Goal: Communication & Community: Answer question/provide support

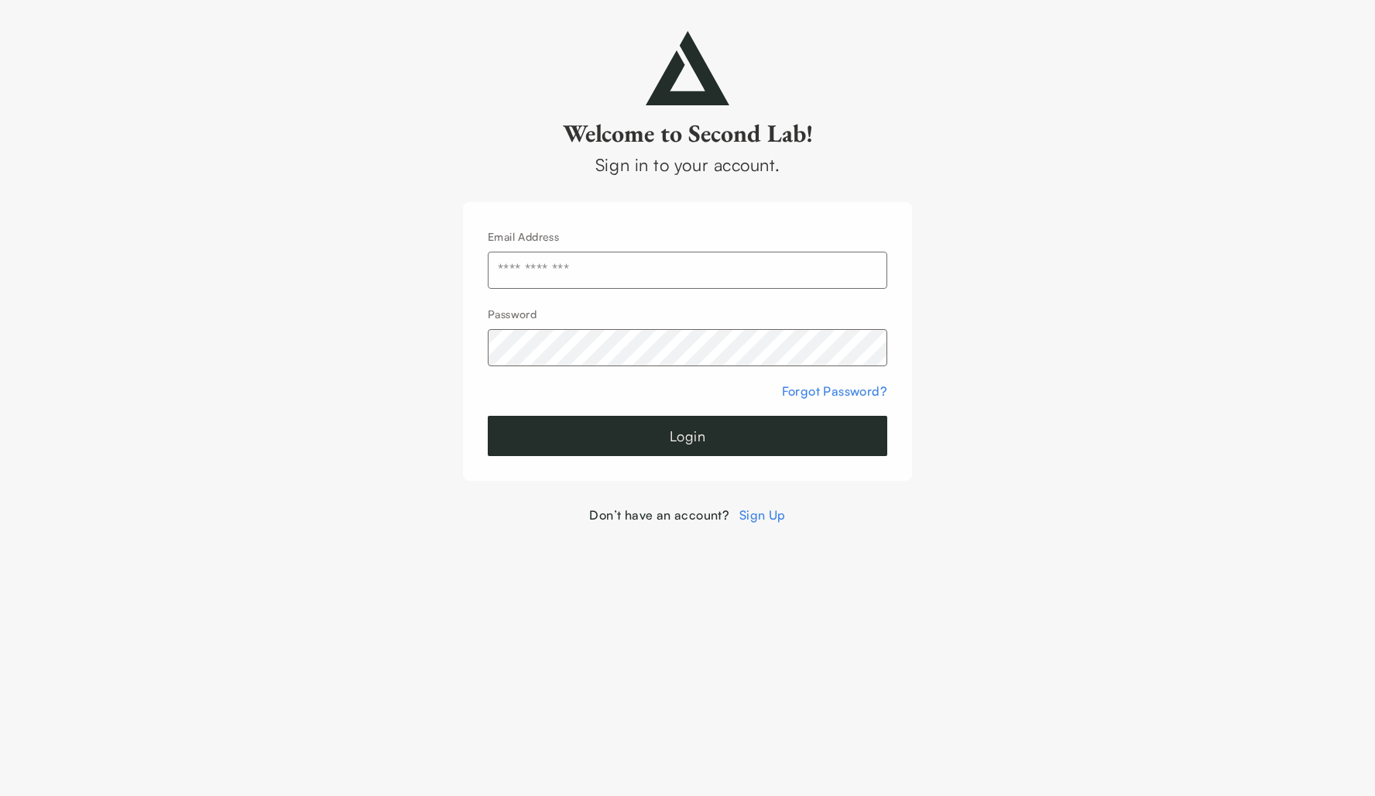
click at [537, 273] on input "text" at bounding box center [688, 270] width 400 height 37
type input "**********"
click at [619, 437] on button "Login" at bounding box center [688, 436] width 400 height 40
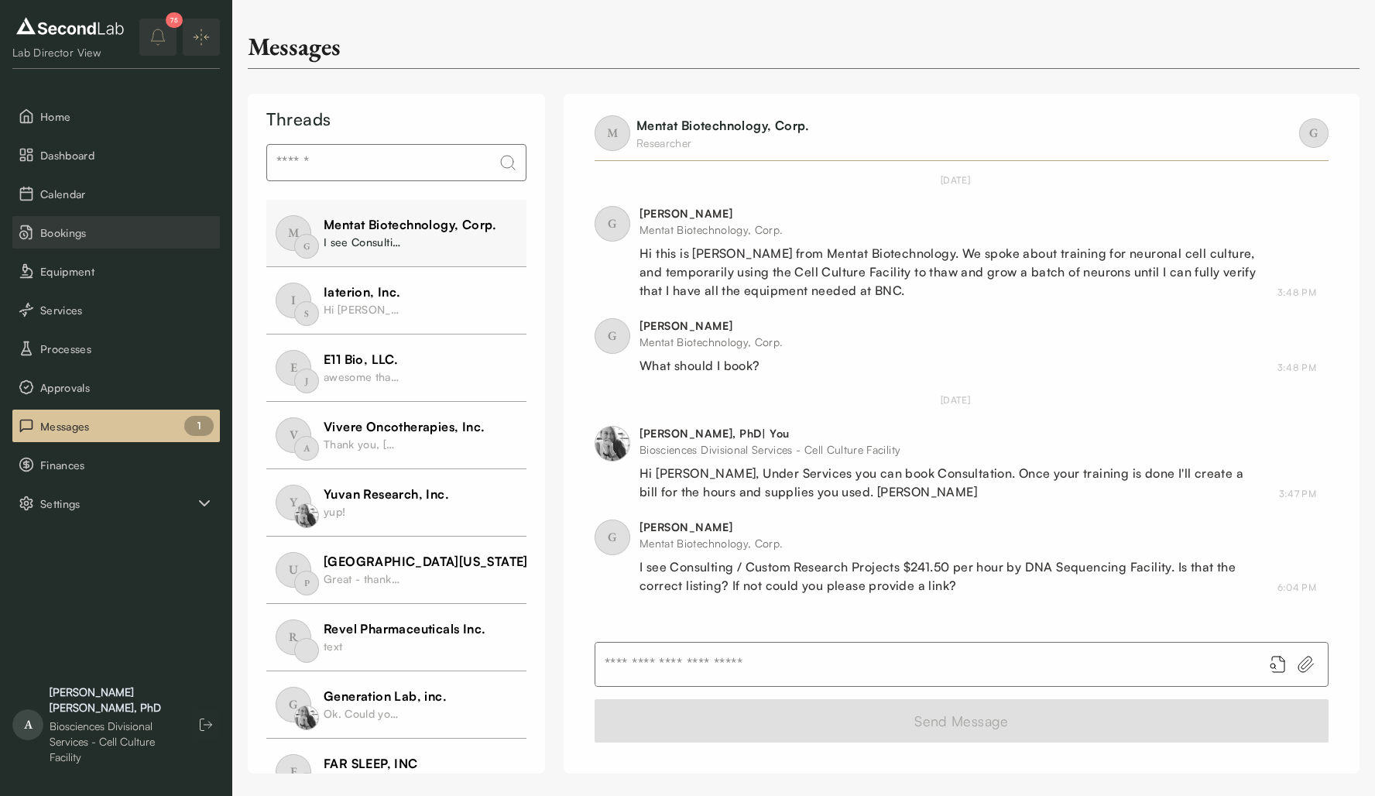
click at [87, 228] on span "Bookings" at bounding box center [126, 233] width 173 height 16
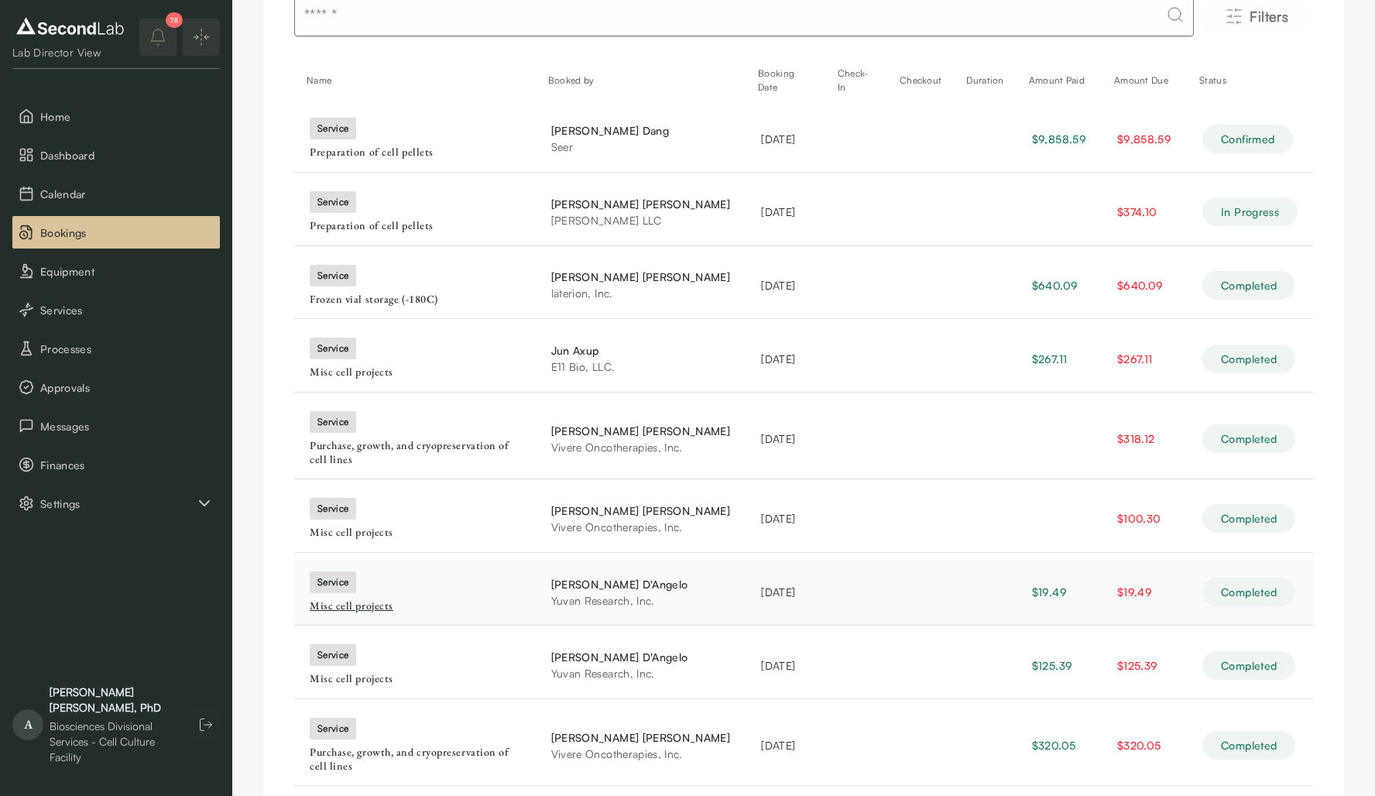
scroll to position [301, 0]
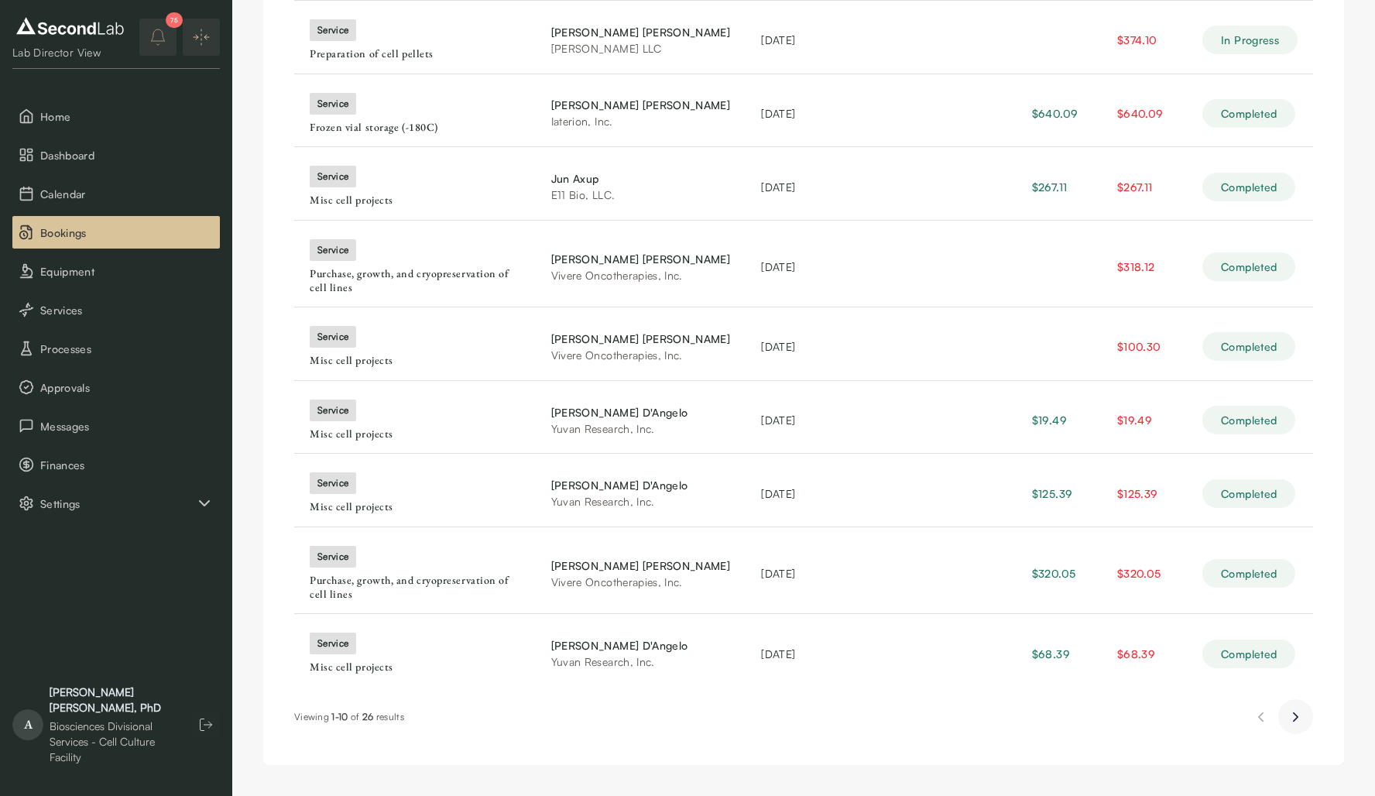
click at [1291, 717] on icon "Next page" at bounding box center [1296, 717] width 16 height 19
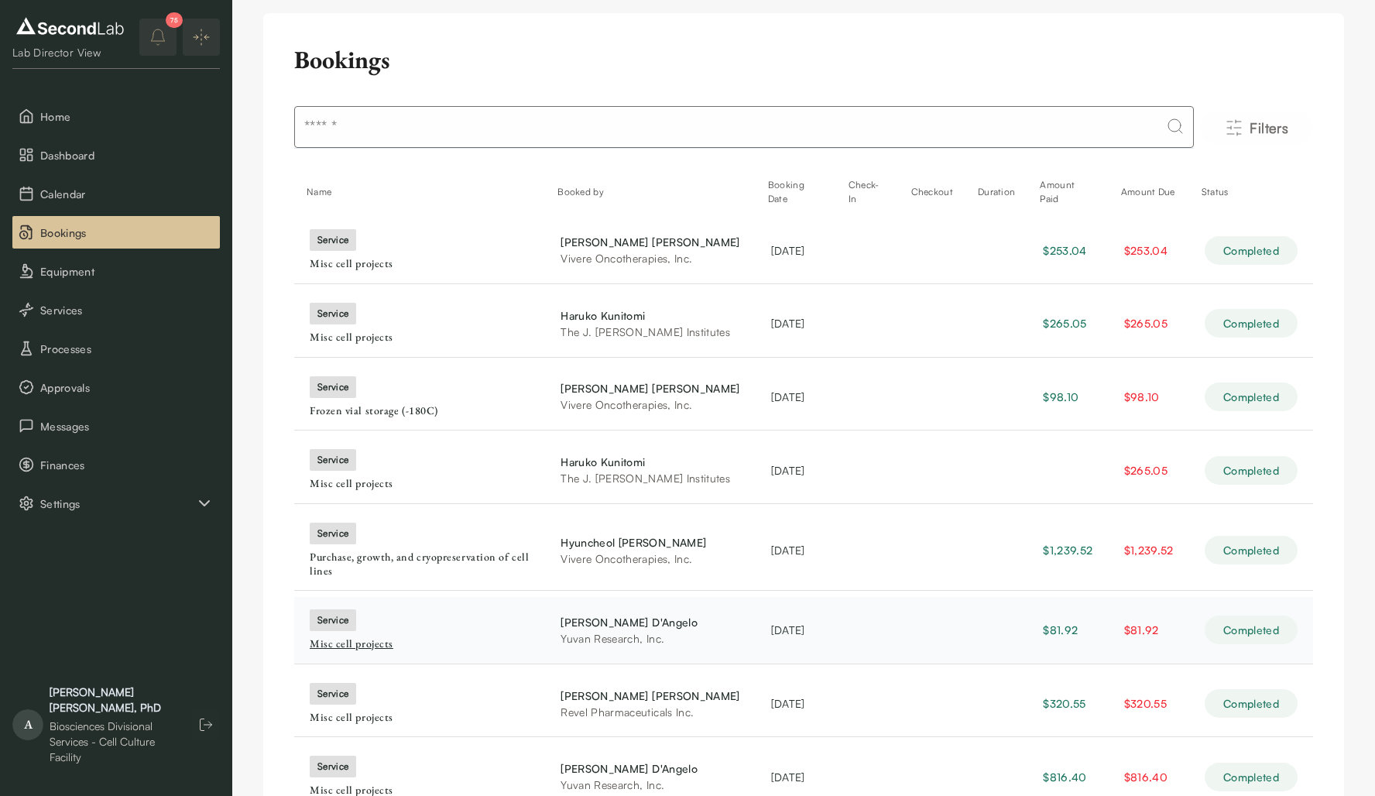
scroll to position [15, 0]
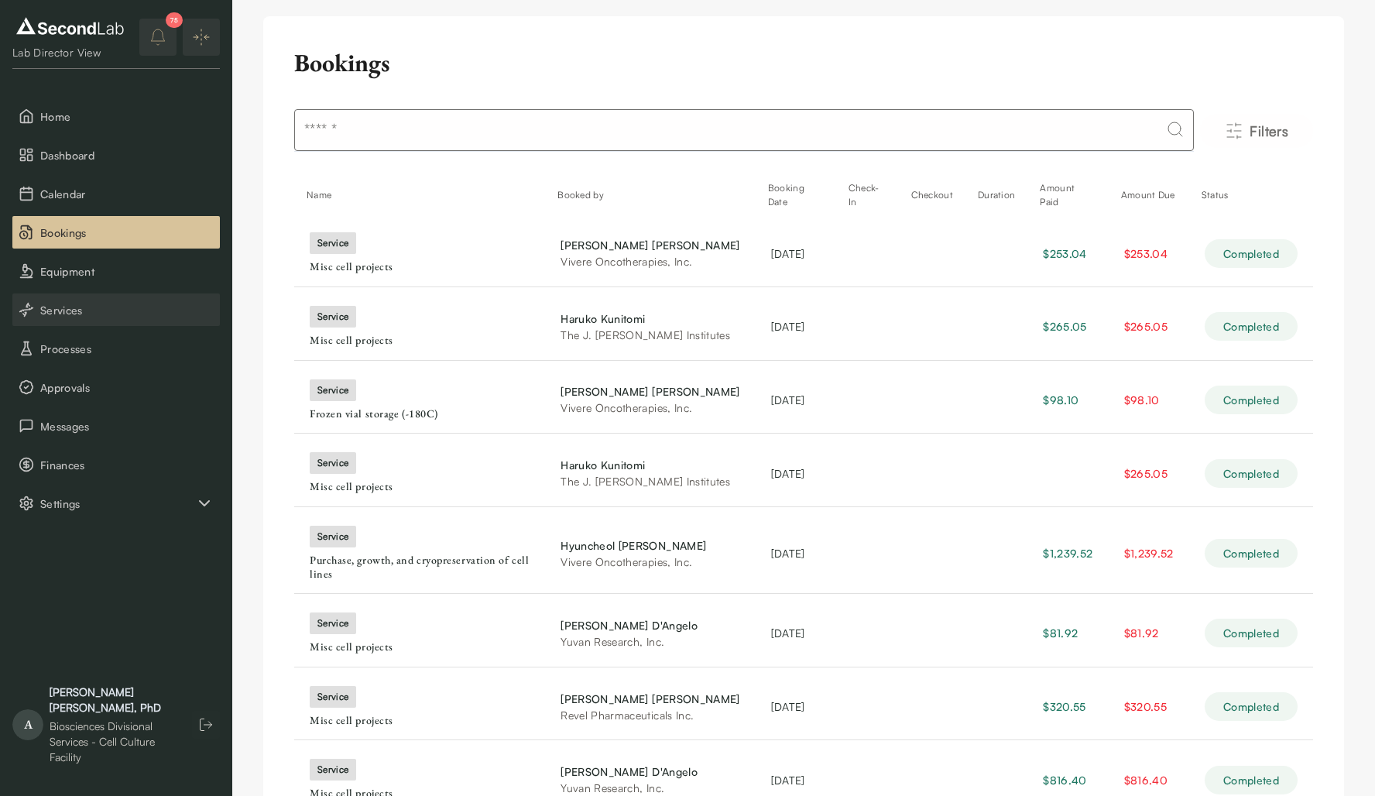
click at [87, 309] on span "Services" at bounding box center [126, 310] width 173 height 16
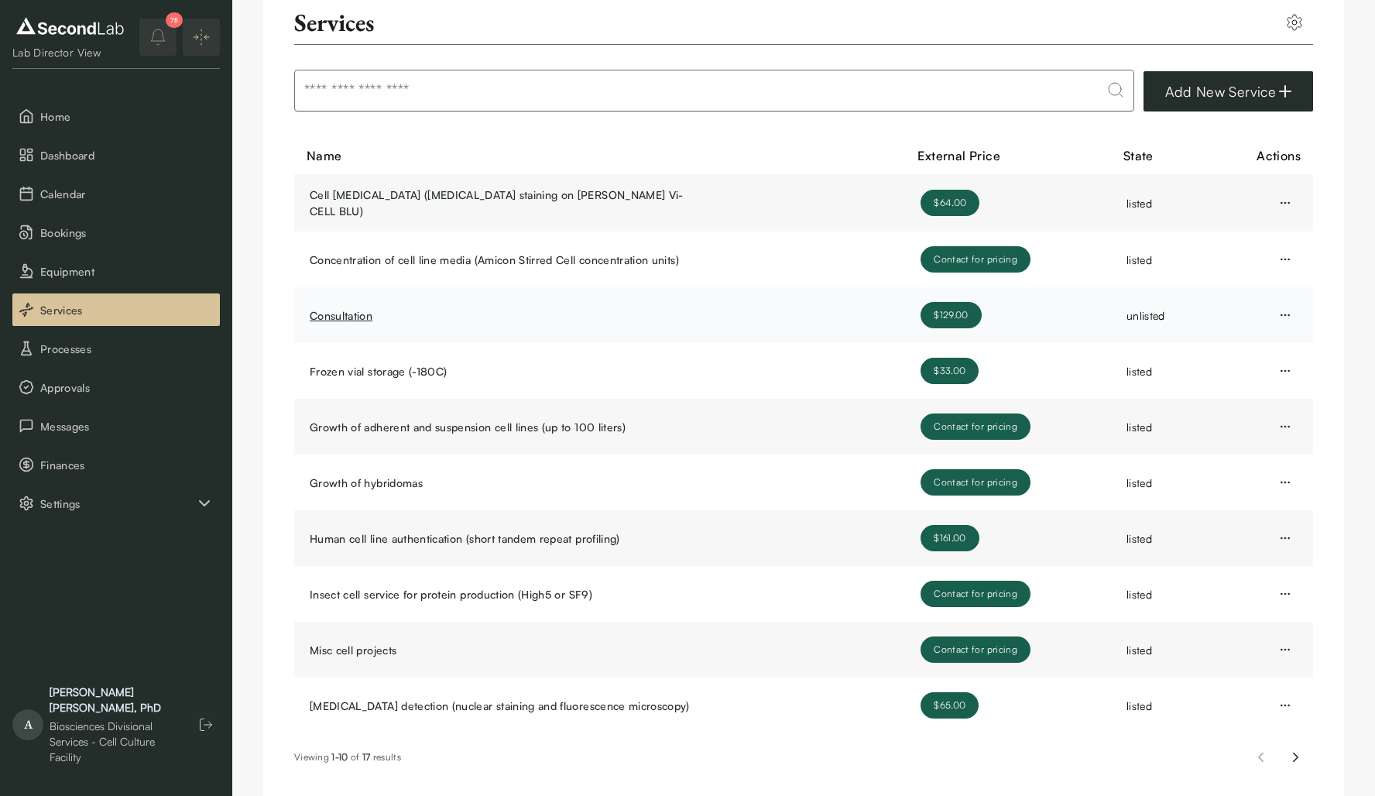
scroll to position [65, 0]
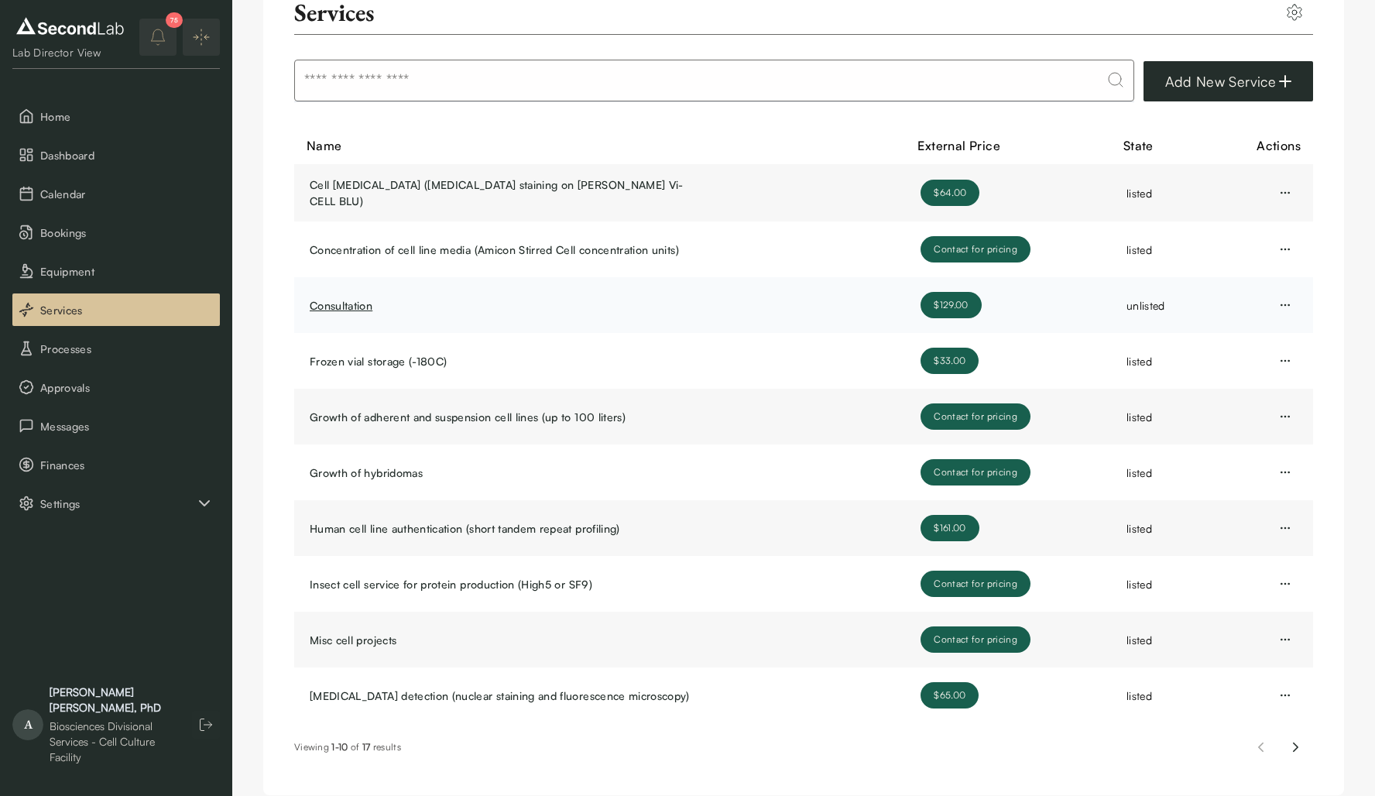
click at [473, 297] on link "Consultation" at bounding box center [503, 305] width 387 height 16
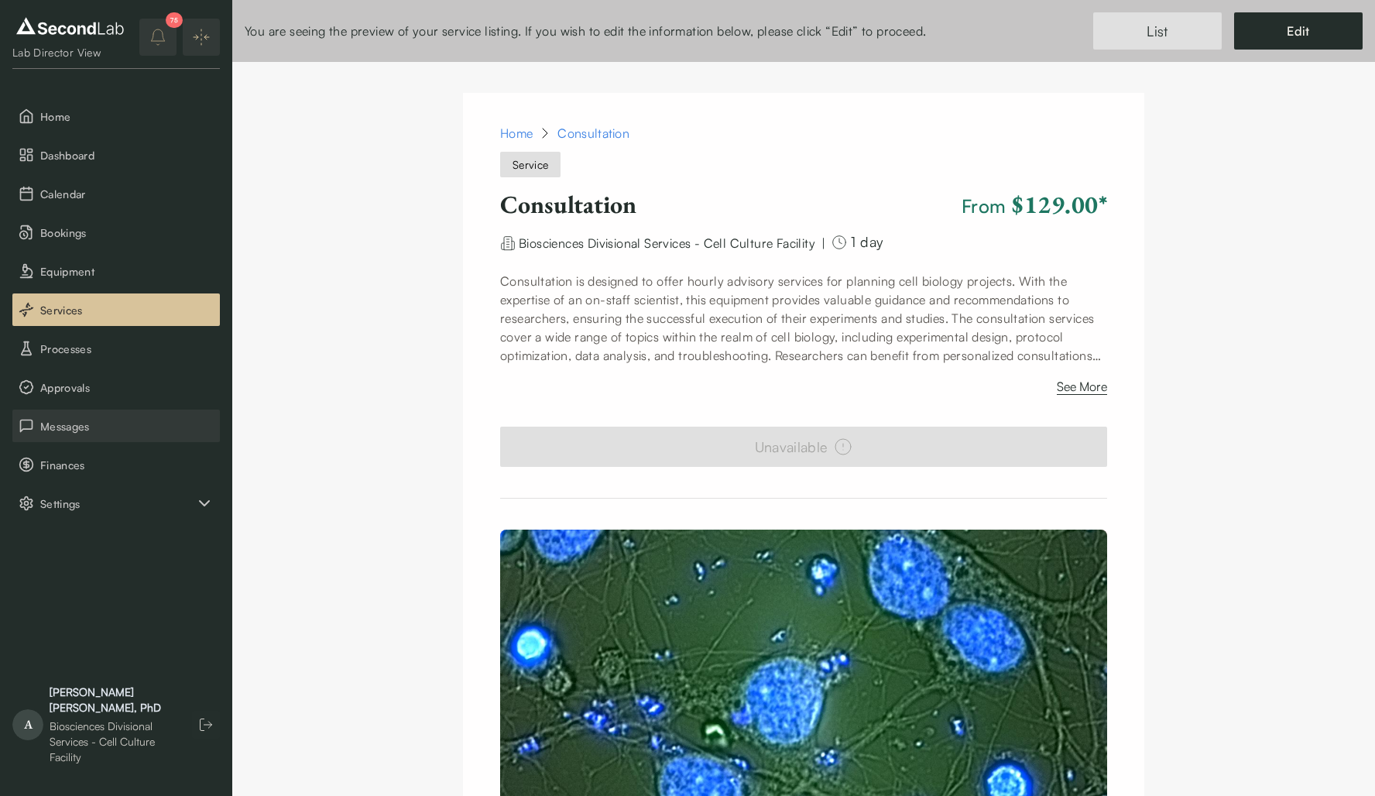
click at [105, 431] on span "Messages" at bounding box center [126, 426] width 173 height 16
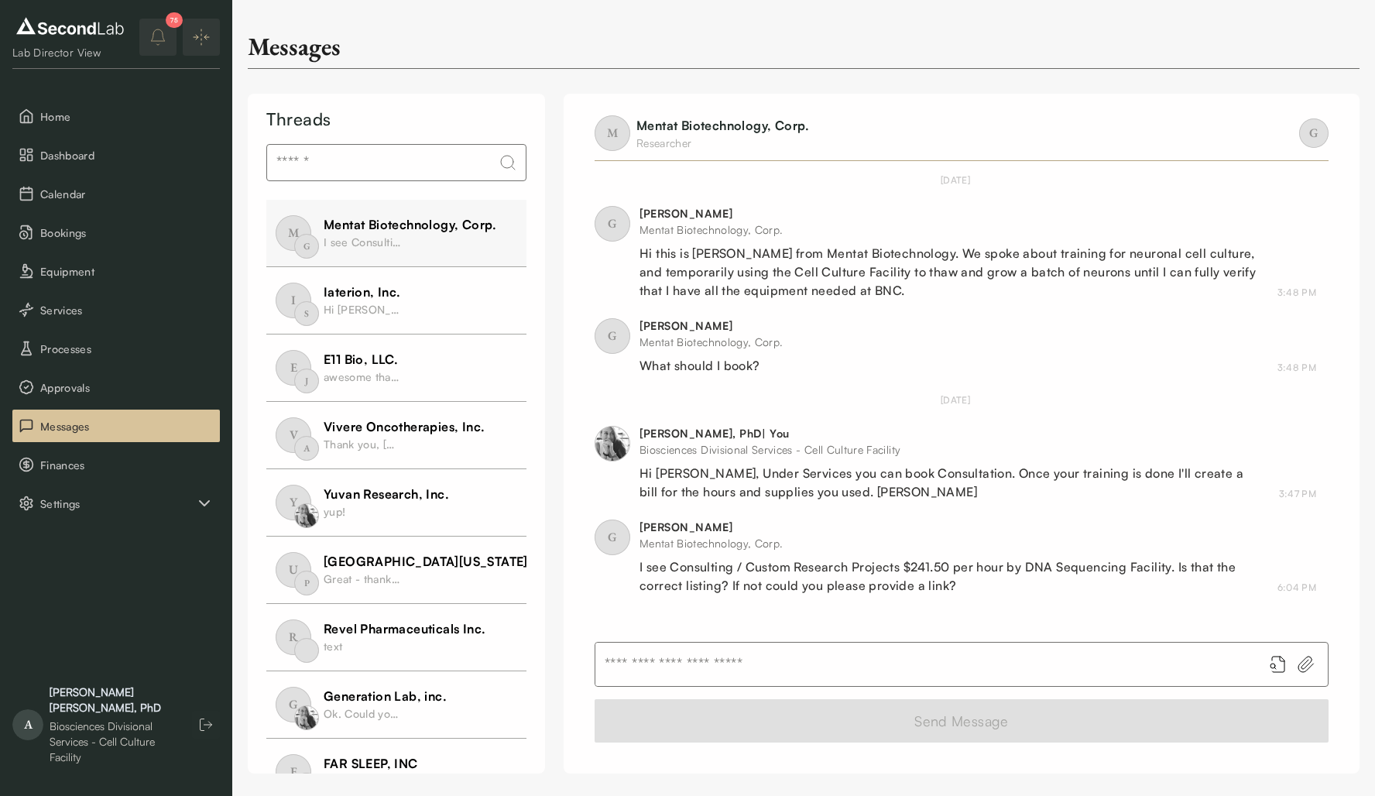
click at [887, 666] on input "text" at bounding box center [922, 664] width 655 height 43
type input "*"
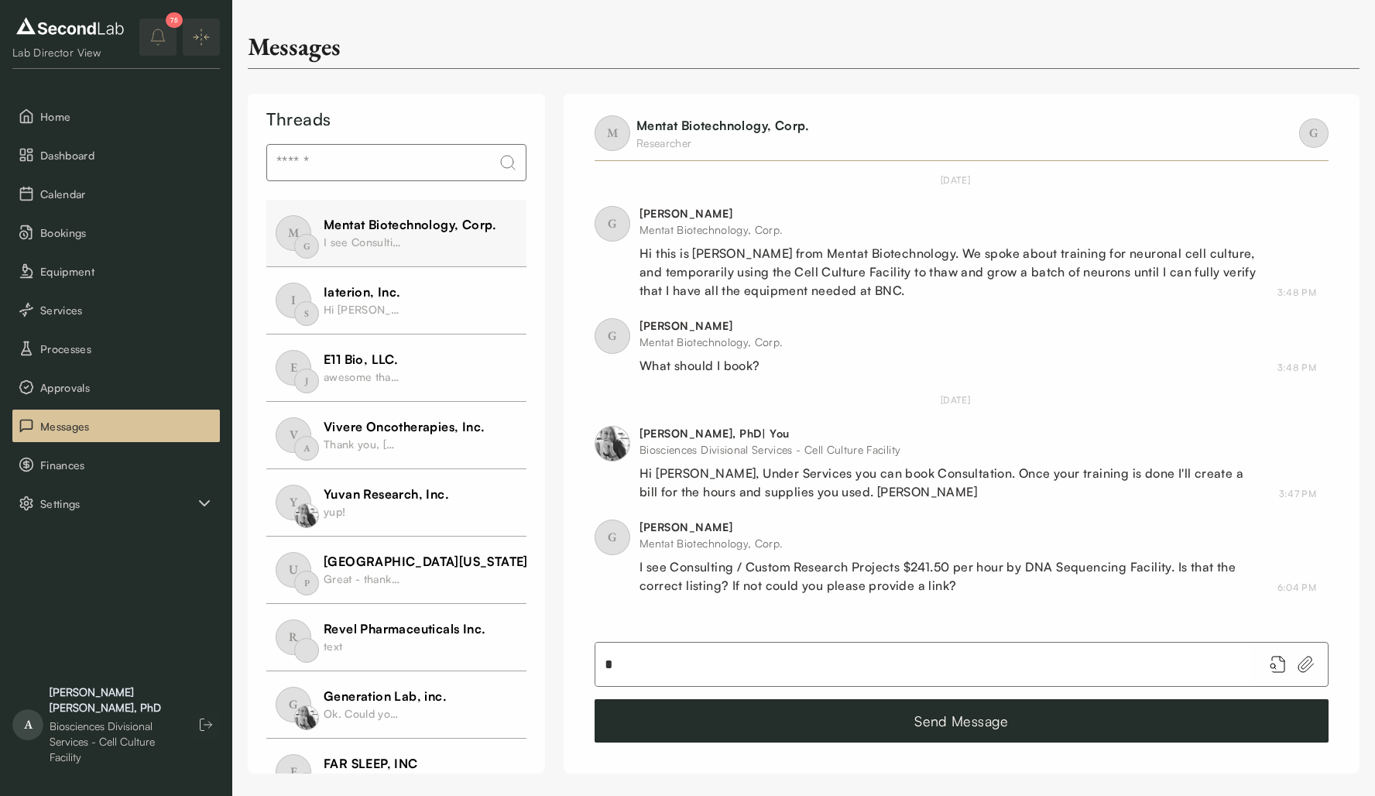
drag, startPoint x: 647, startPoint y: 668, endPoint x: 567, endPoint y: 664, distance: 80.7
click at [567, 664] on div "M Mentat Biotechnology, Corp. Researcher G [DATE] G [PERSON_NAME] Mentat Biotec…" at bounding box center [962, 434] width 796 height 680
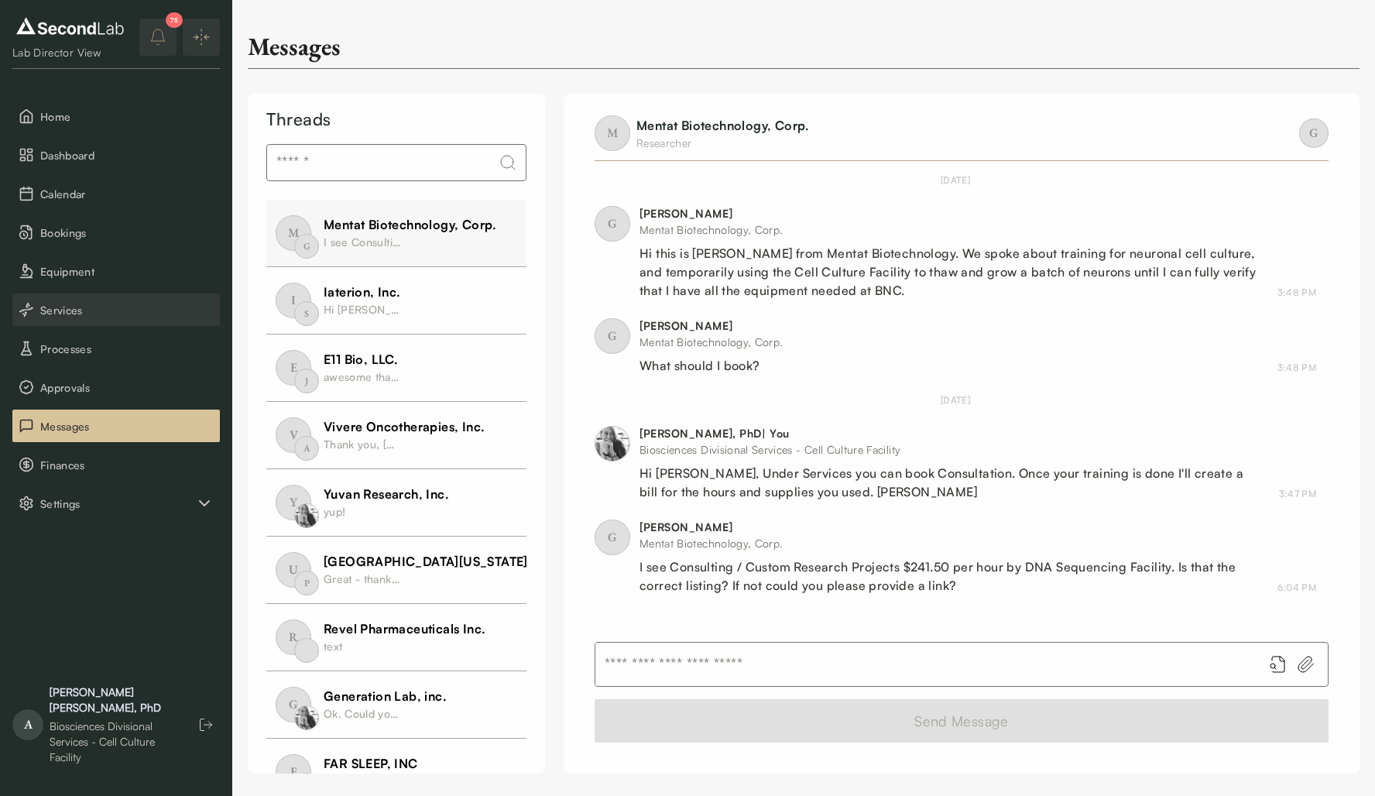
click at [101, 307] on span "Services" at bounding box center [126, 310] width 173 height 16
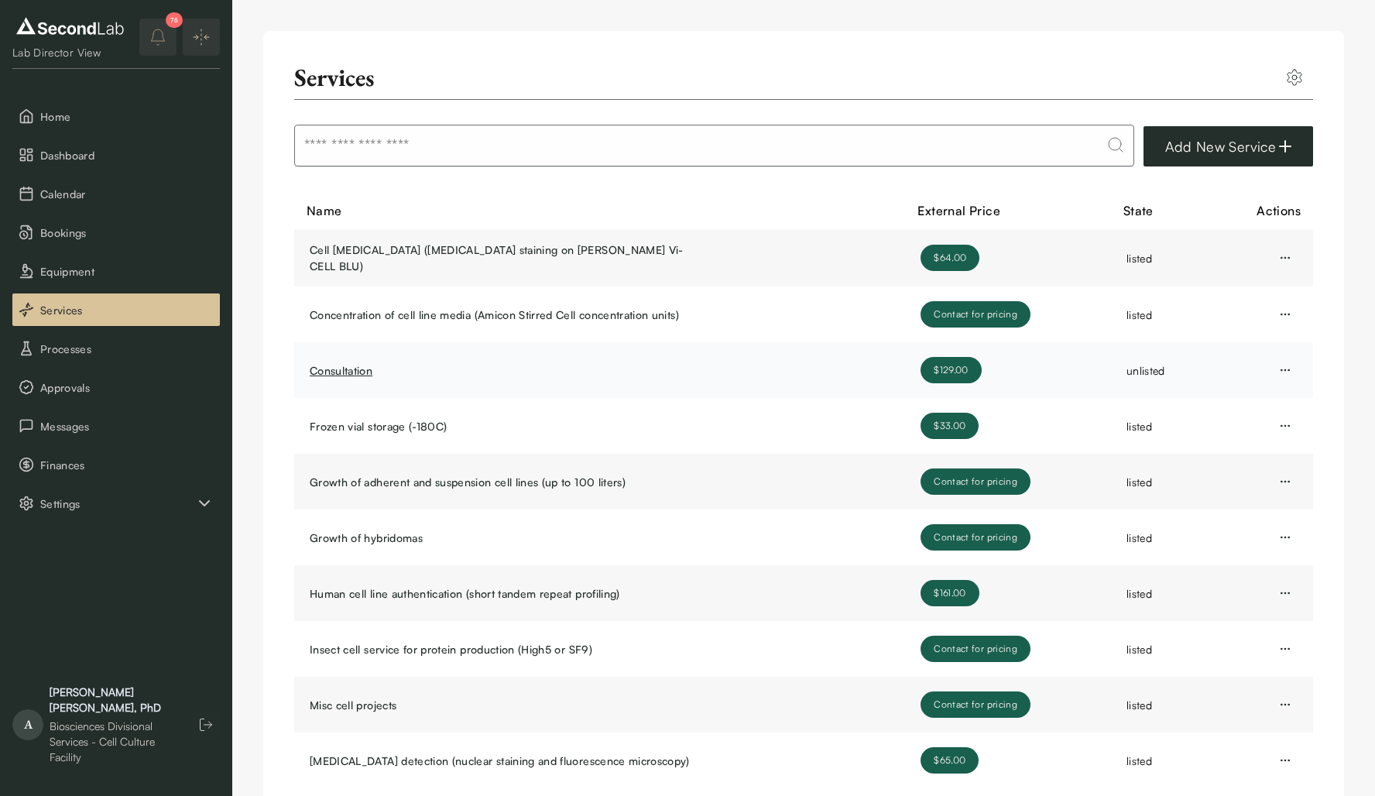
click at [524, 367] on link "Consultation" at bounding box center [503, 370] width 387 height 16
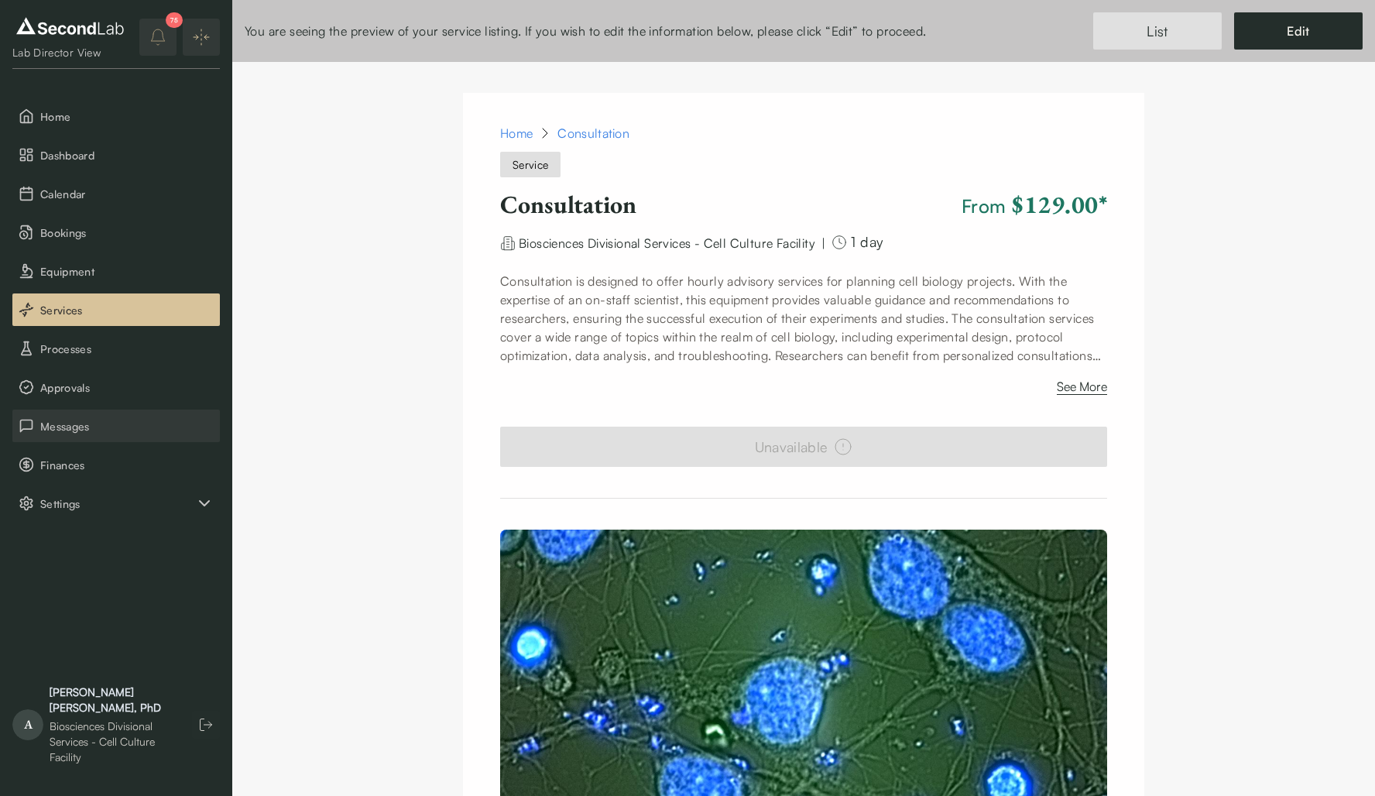
click at [91, 425] on span "Messages" at bounding box center [126, 426] width 173 height 16
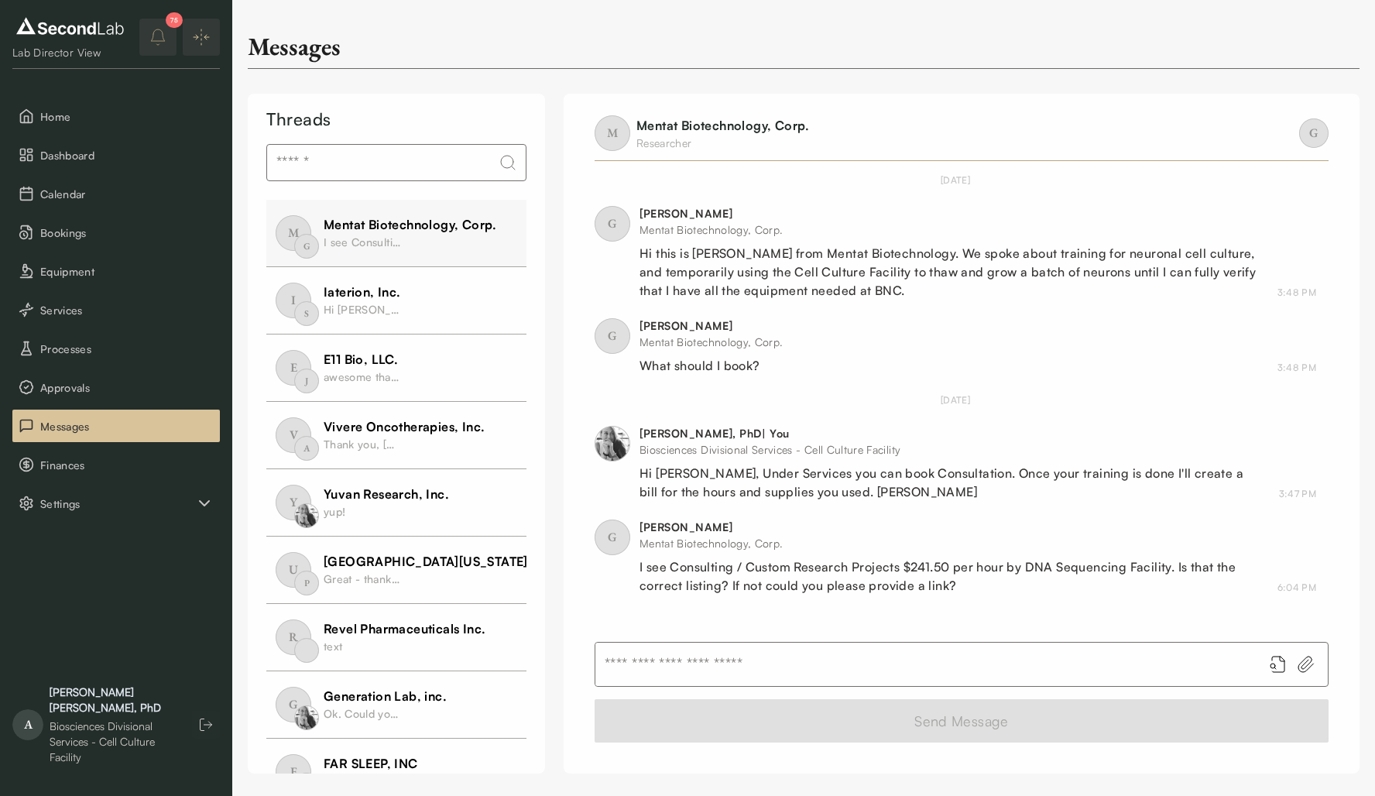
click at [772, 665] on input "text" at bounding box center [922, 664] width 655 height 43
paste input "**********"
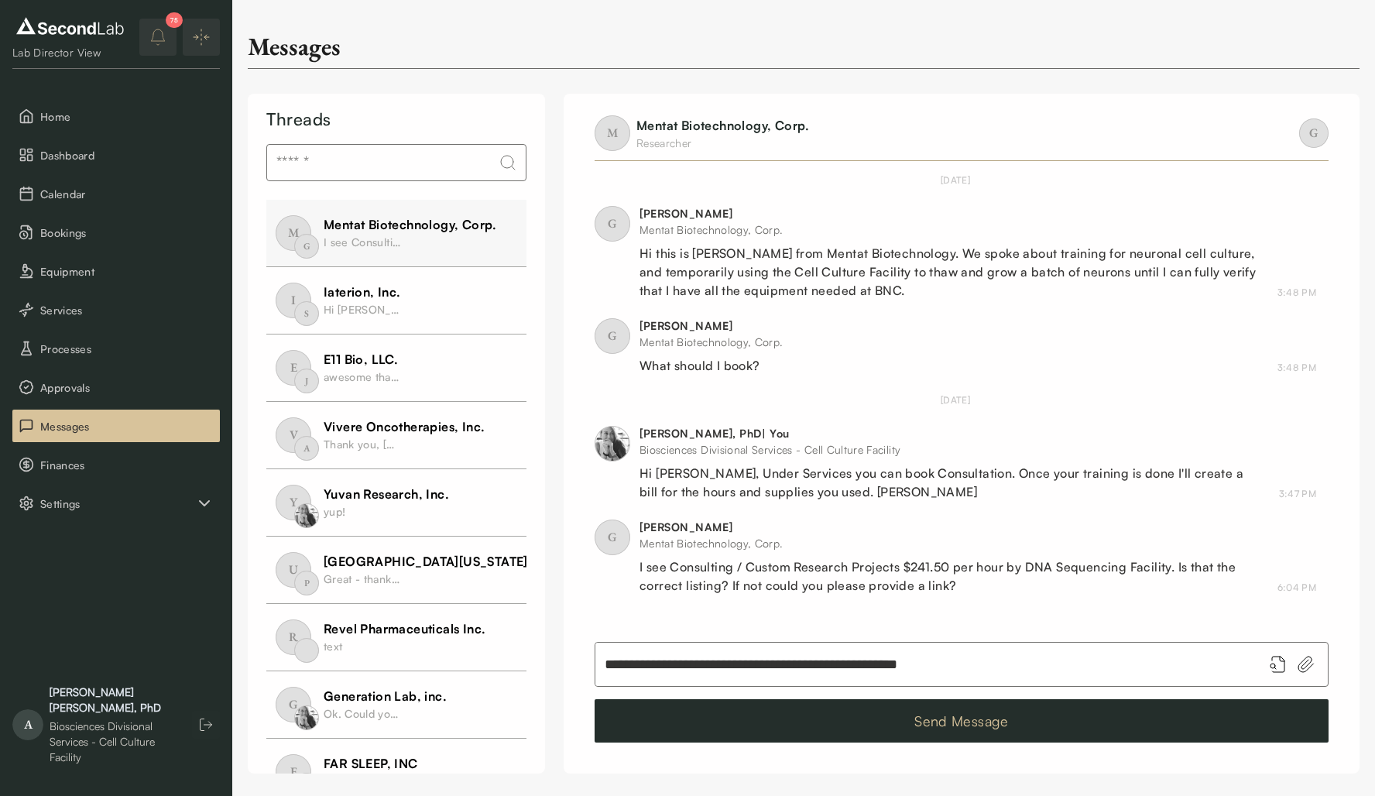
type input "**********"
click at [849, 717] on button "Send Message" at bounding box center [962, 720] width 734 height 43
